Goal: Register for event/course

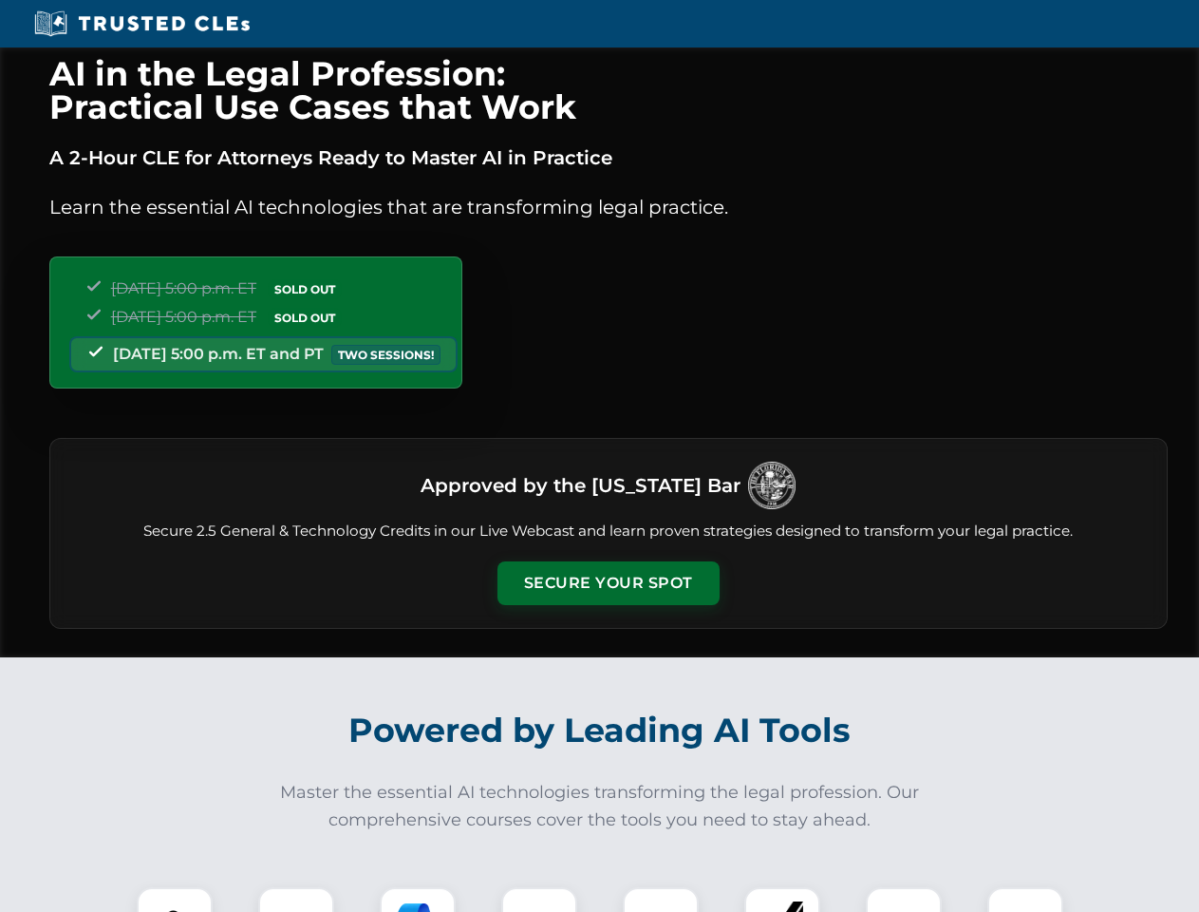
click at [608, 583] on button "Secure Your Spot" at bounding box center [609, 583] width 222 height 44
click at [175, 899] on img at bounding box center [174, 924] width 55 height 55
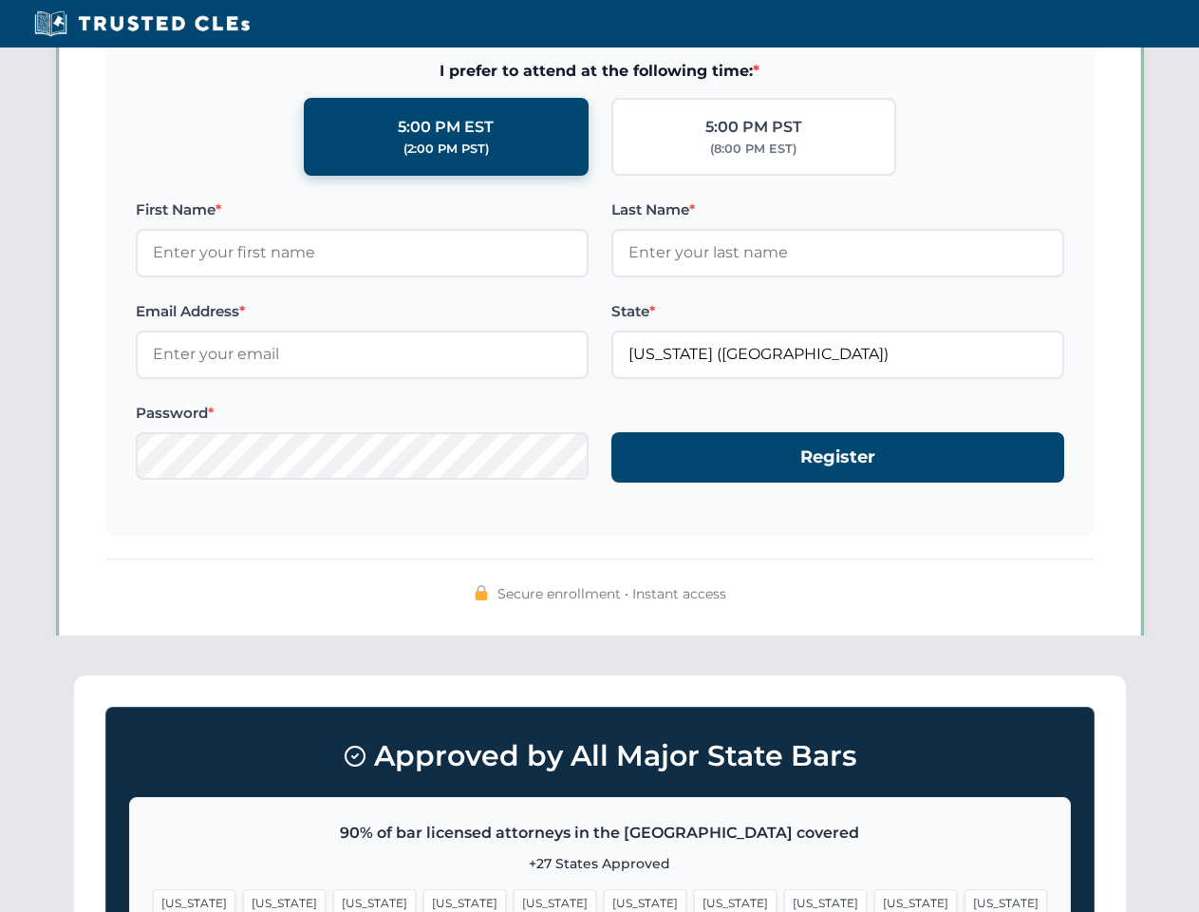
click at [694, 899] on span "[US_STATE]" at bounding box center [735, 903] width 83 height 28
click at [874, 899] on span "[US_STATE]" at bounding box center [915, 903] width 83 height 28
